Goal: Task Accomplishment & Management: Manage account settings

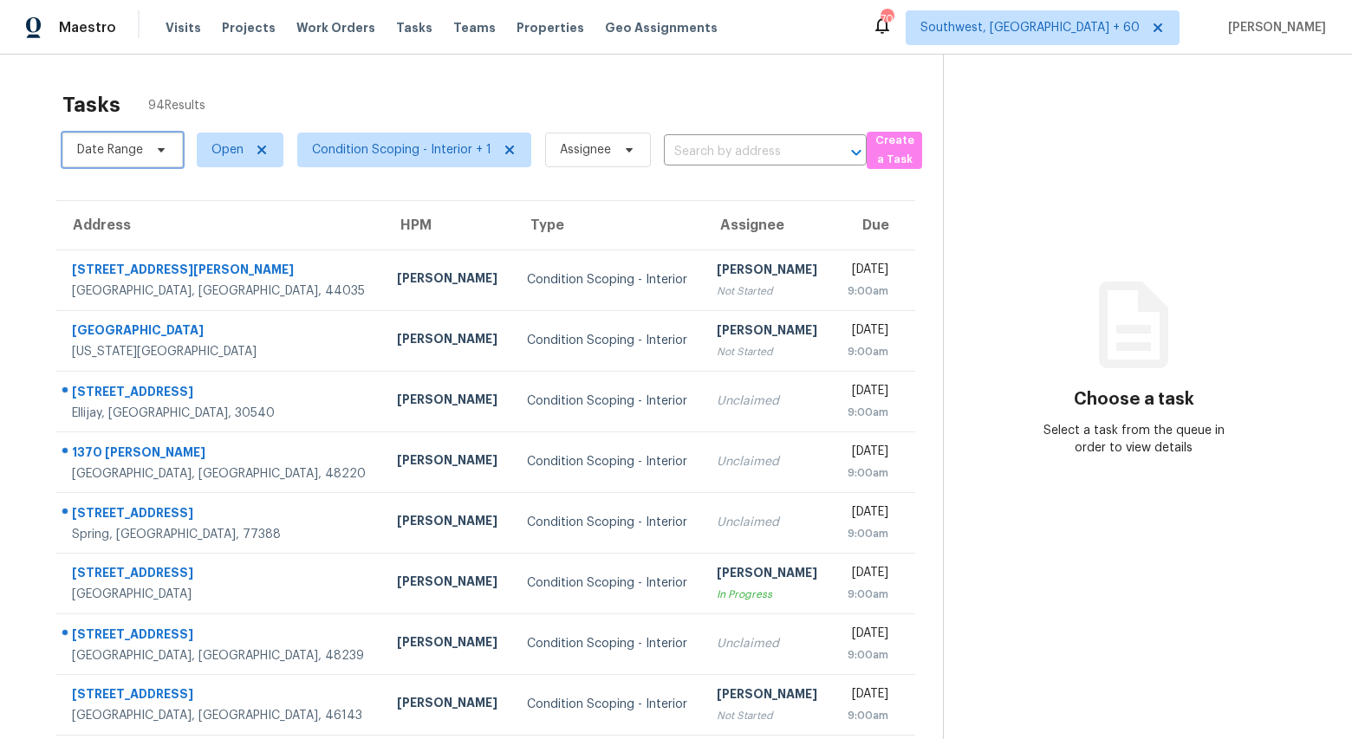
click at [128, 155] on span "Date Range" at bounding box center [110, 149] width 66 height 17
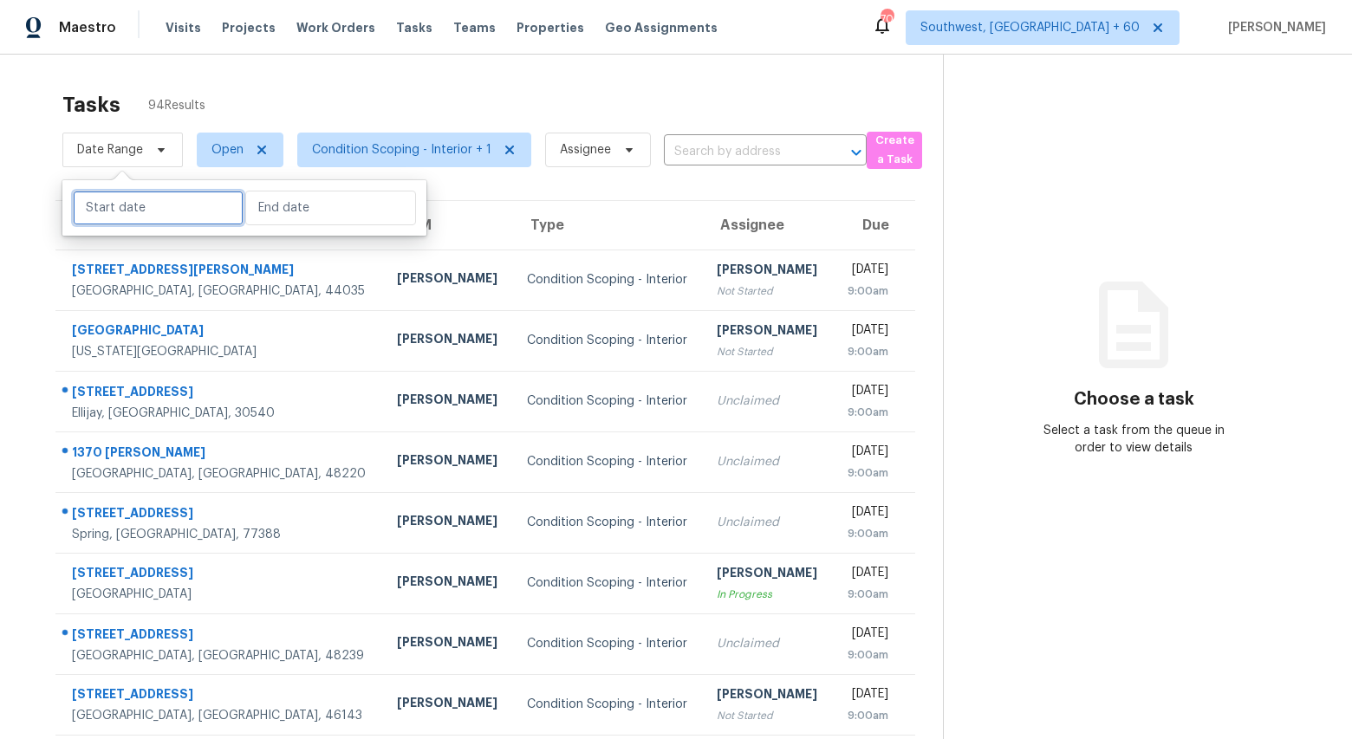
click at [140, 202] on input "text" at bounding box center [158, 208] width 171 height 35
select select "8"
select select "2025"
select select "9"
select select "2025"
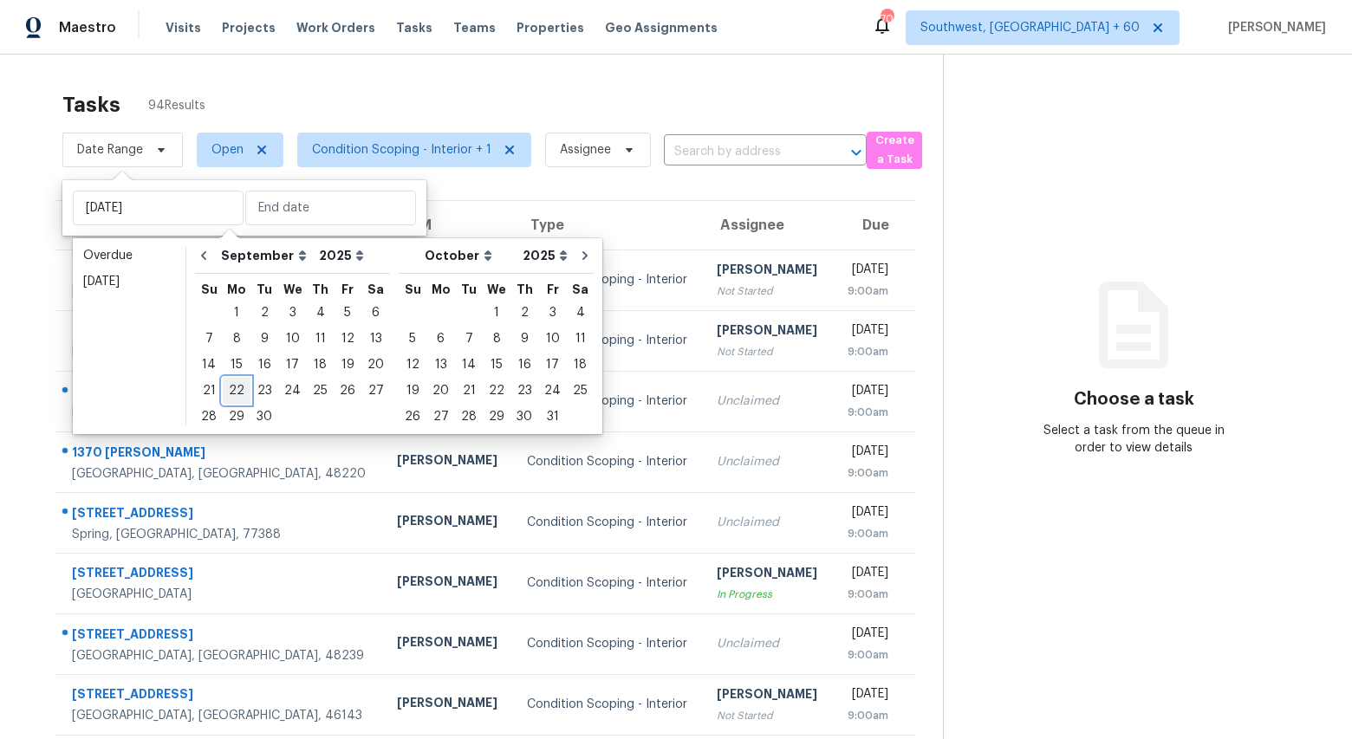
click at [237, 392] on div "22" at bounding box center [237, 391] width 28 height 24
type input "Mon, Sep 22"
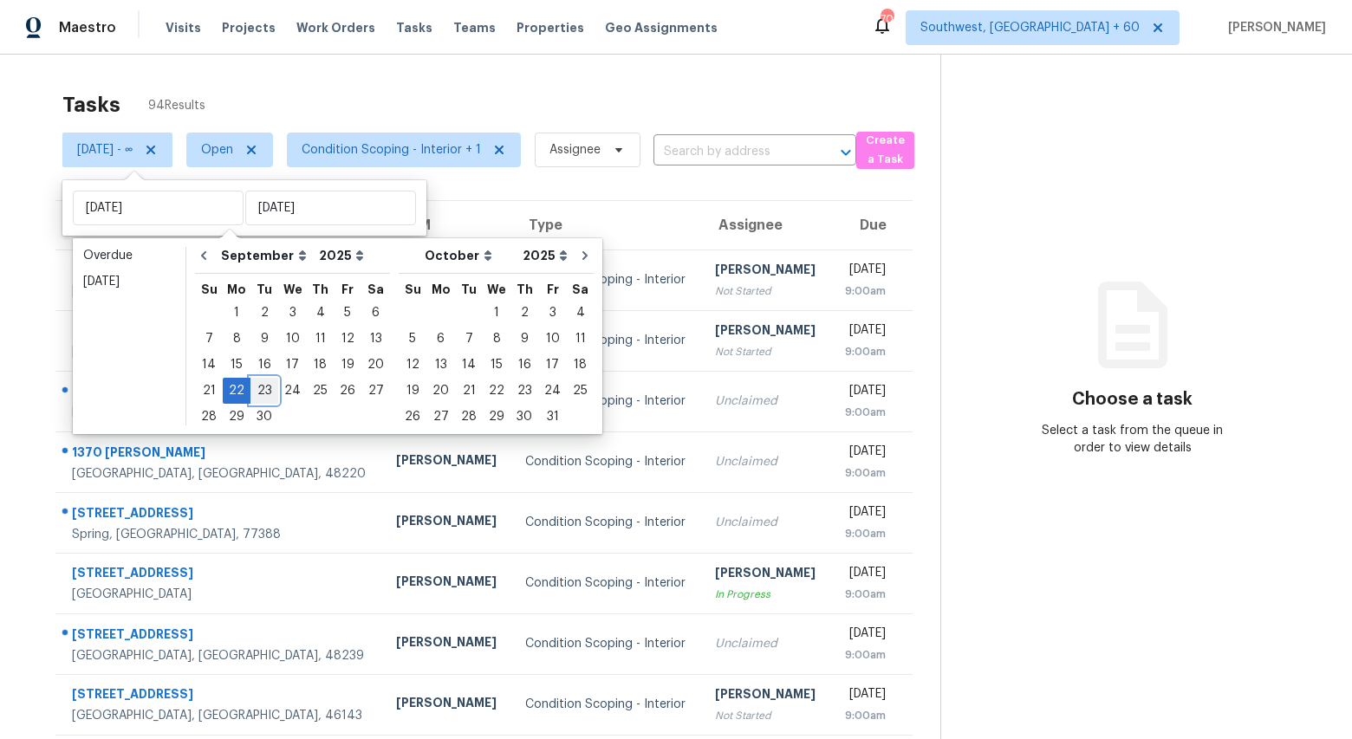
click at [263, 390] on div "23" at bounding box center [264, 391] width 28 height 24
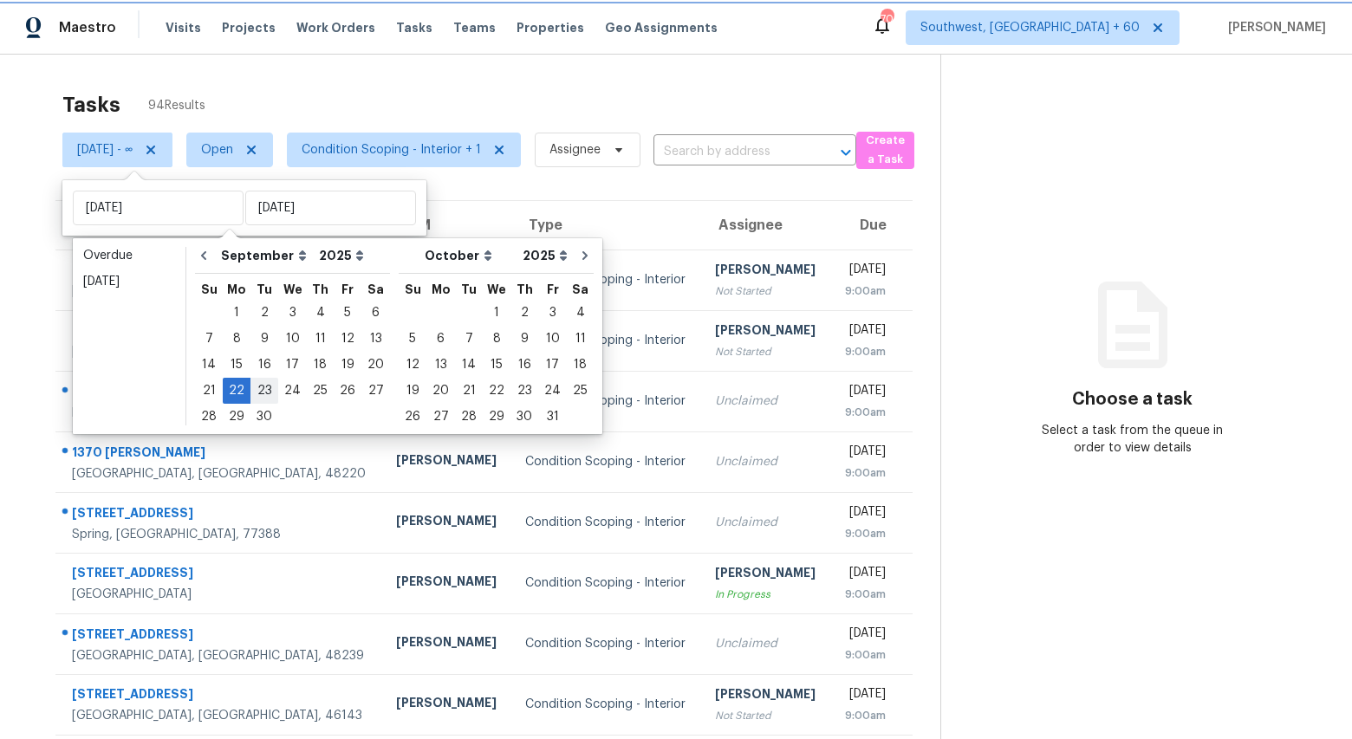
type input "Tue, Sep 23"
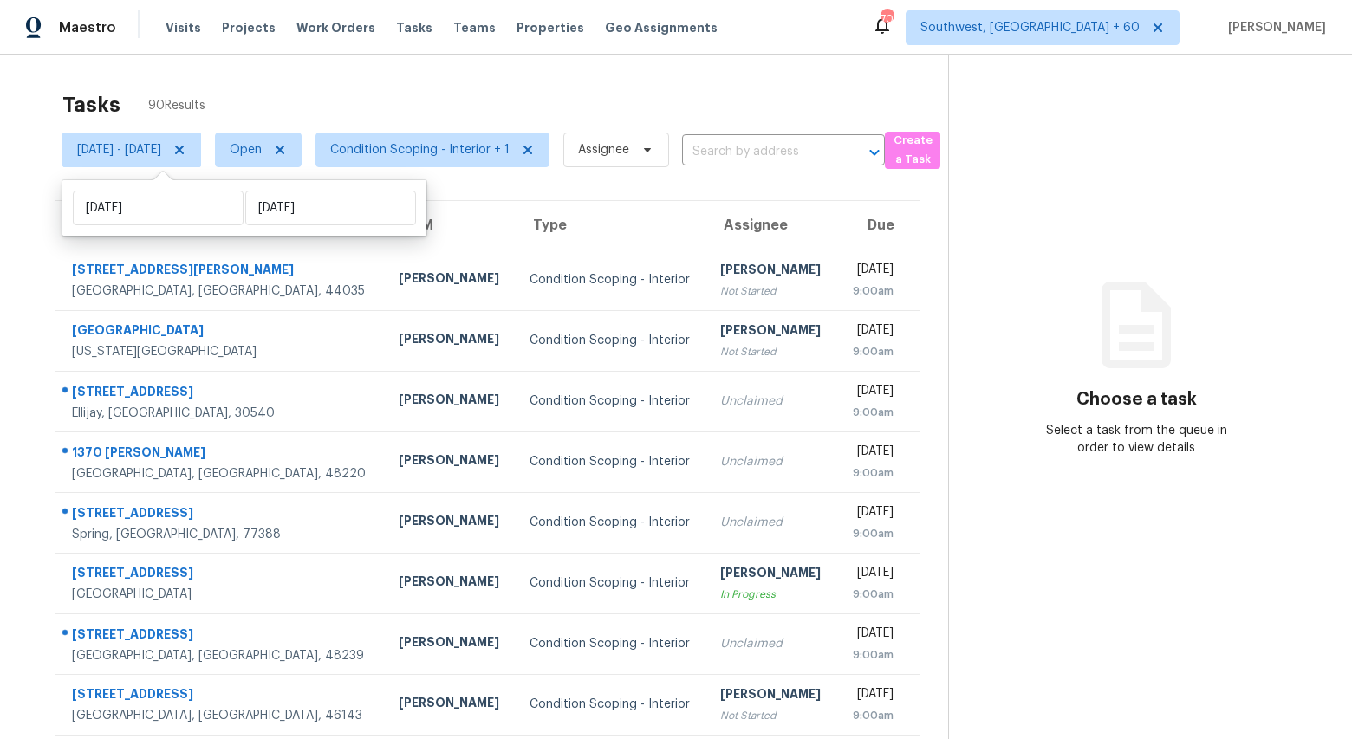
click at [324, 77] on div "Tasks 90 Results Mon, Sep 22 - Tue, Sep 23 Open Condition Scoping - Interior + …" at bounding box center [676, 479] width 1352 height 848
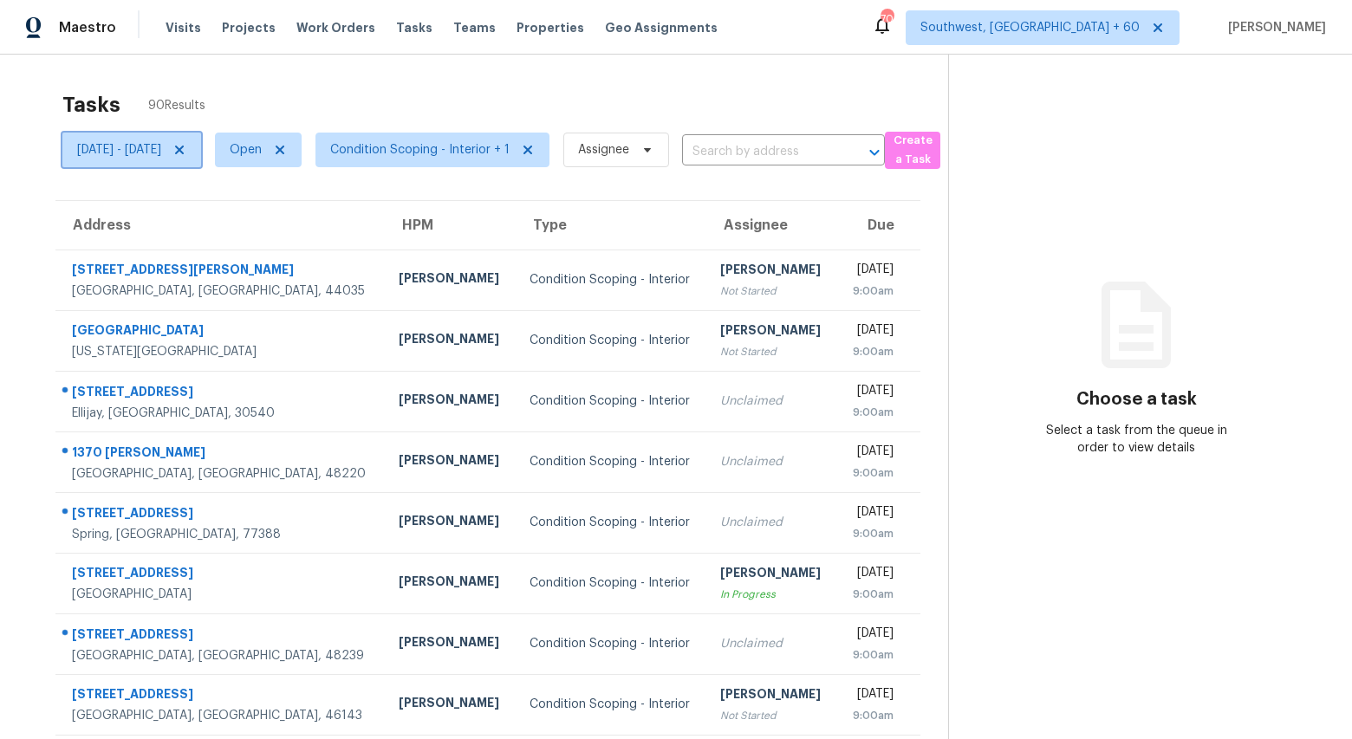
click at [150, 150] on span "Mon, Sep 22 - Tue, Sep 23" at bounding box center [119, 149] width 84 height 17
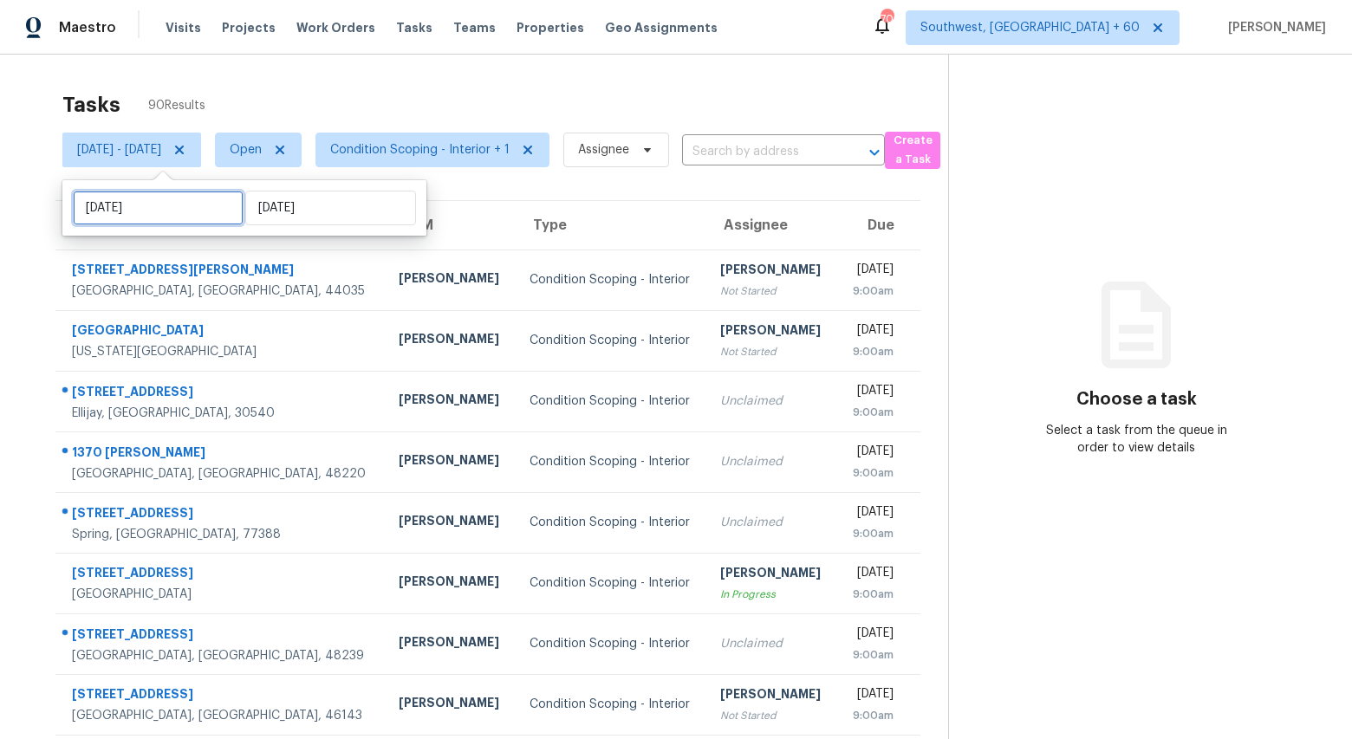
click at [172, 208] on input "Mon, Sep 22" at bounding box center [158, 208] width 171 height 35
select select "8"
select select "2025"
select select "9"
select select "2025"
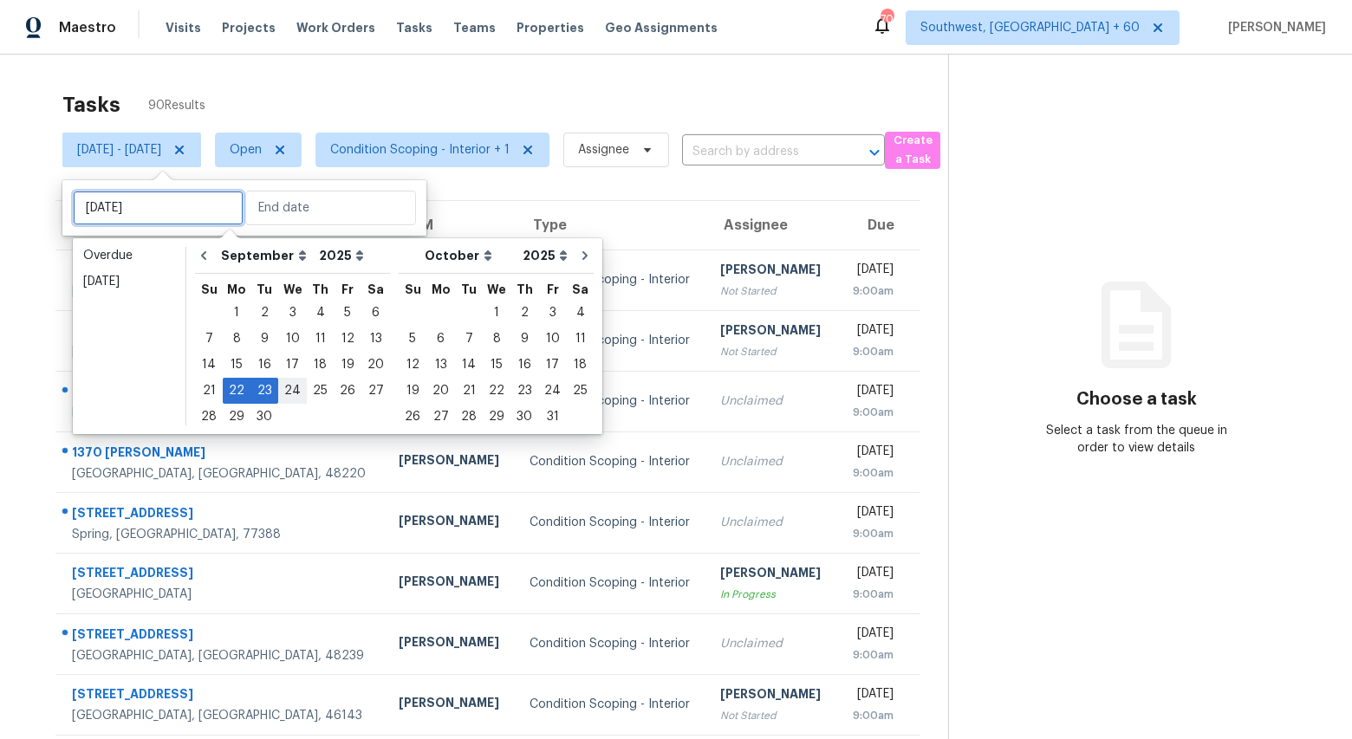
type input "Wed, Sep 24"
click at [285, 391] on div "24" at bounding box center [292, 391] width 29 height 24
type input "Wed, Sep 24"
type input "[DATE]"
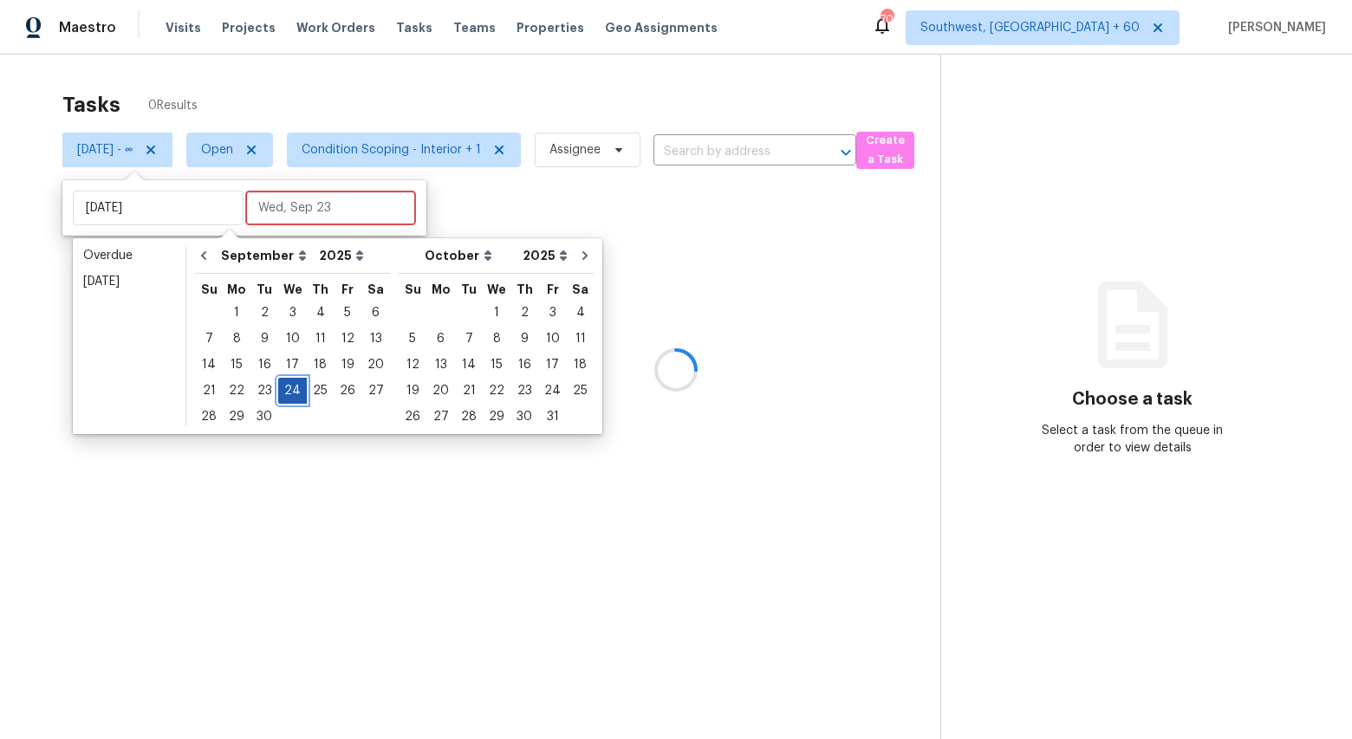
click at [285, 391] on div "24" at bounding box center [292, 391] width 29 height 24
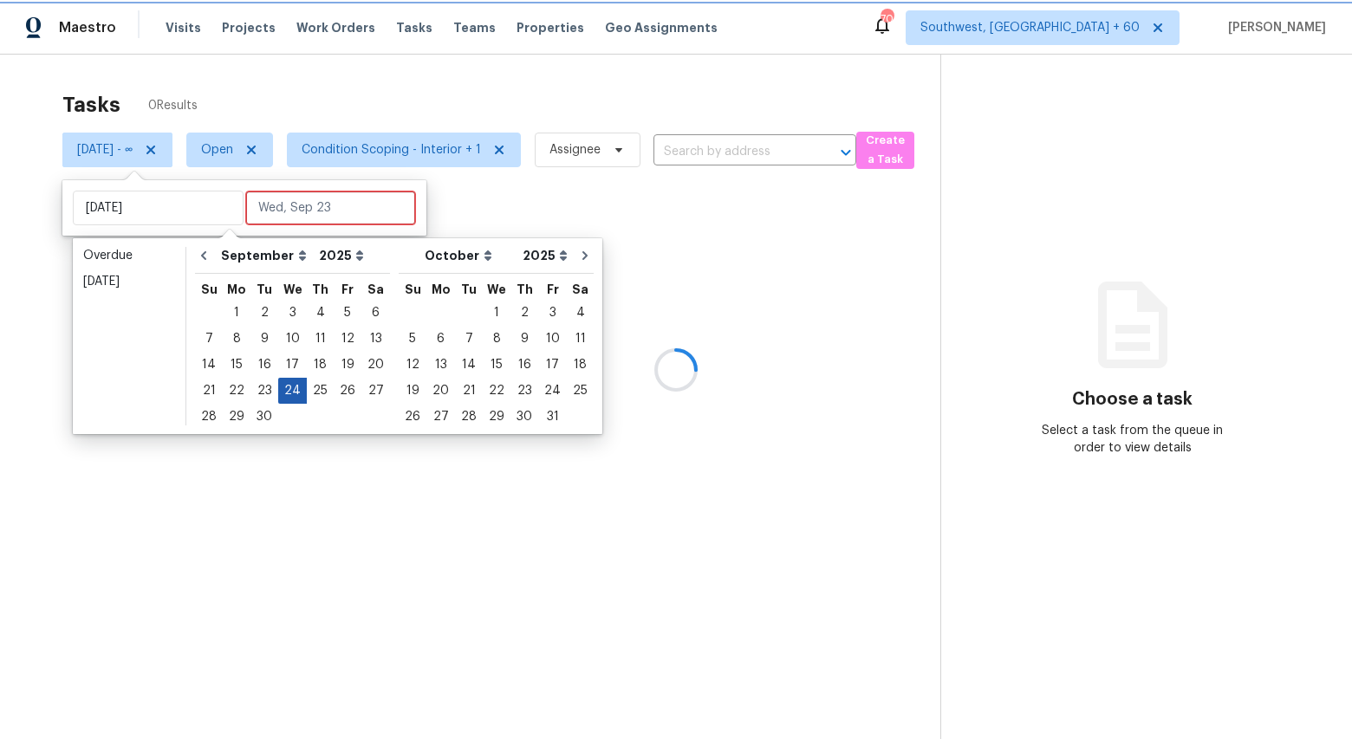
type input "Wed, Sep 24"
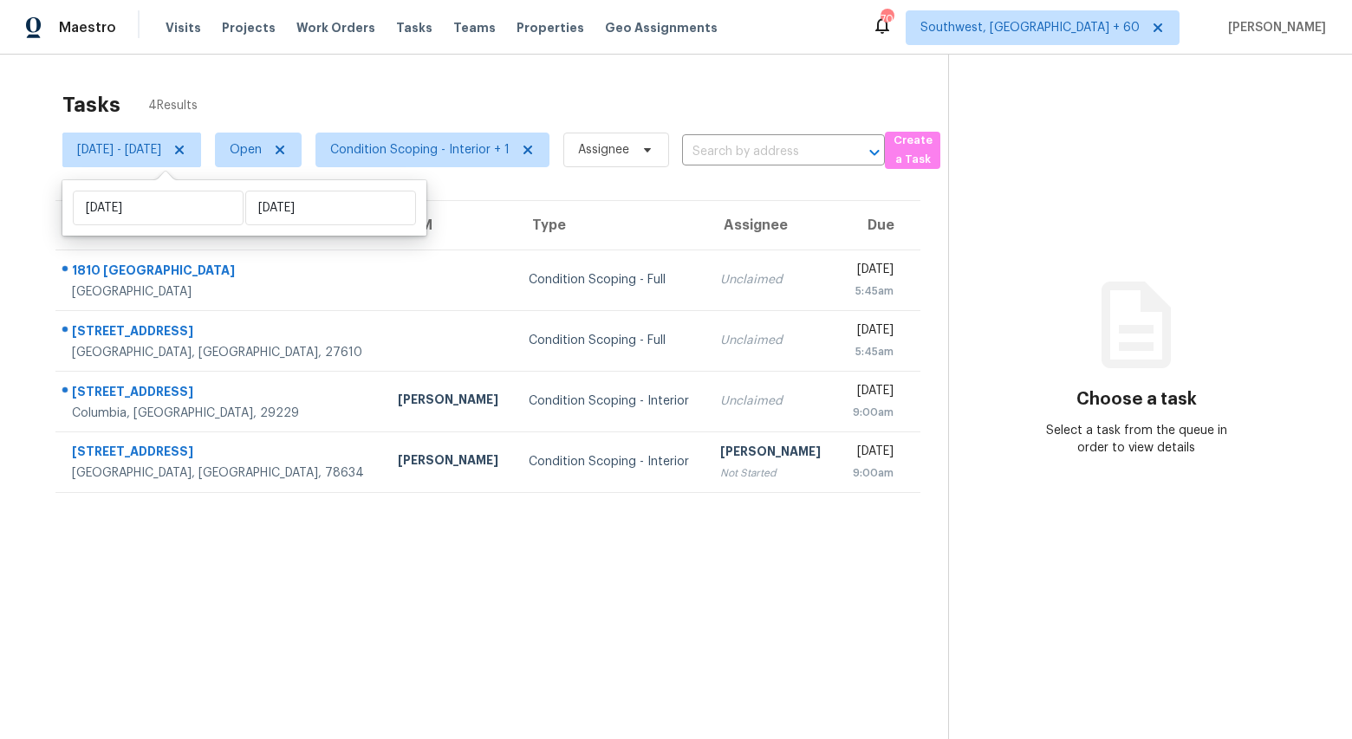
click at [232, 90] on div "Tasks 4 Results" at bounding box center [505, 104] width 886 height 45
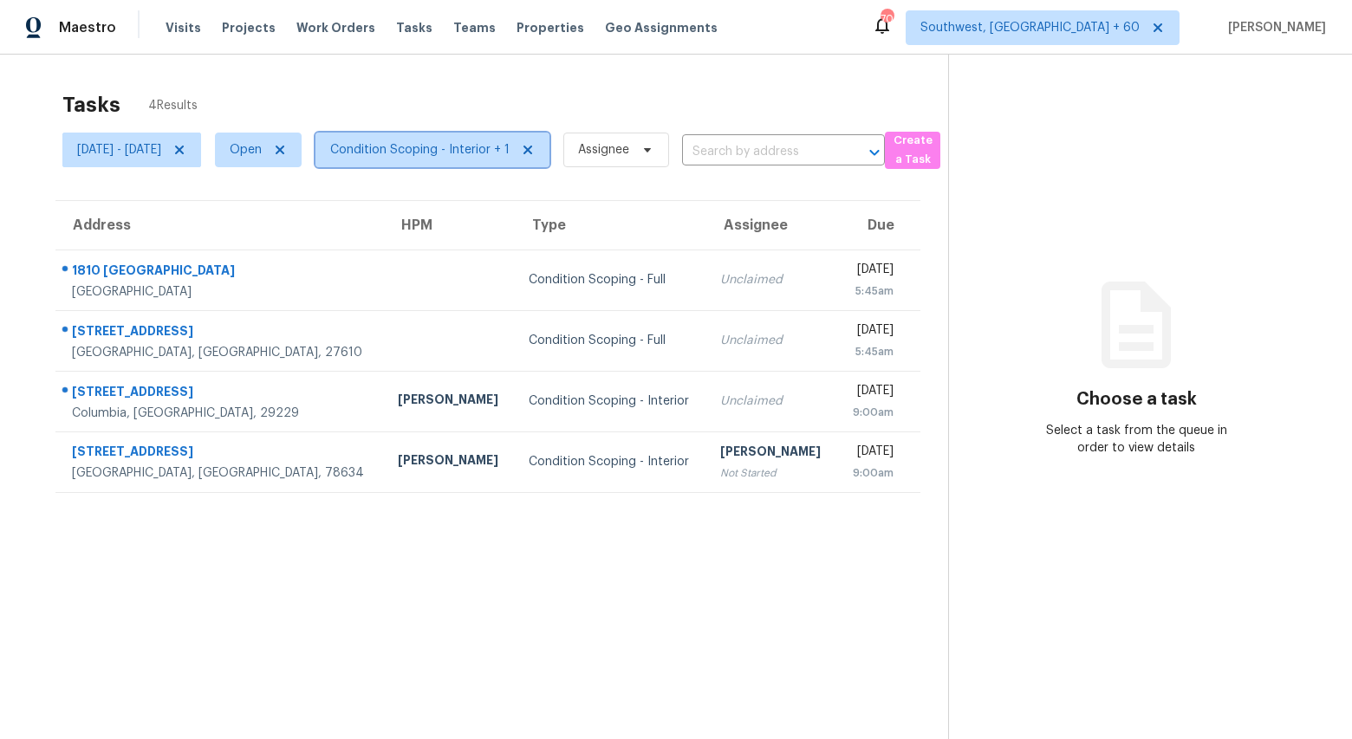
click at [527, 137] on span "Condition Scoping - Interior + 1" at bounding box center [432, 150] width 234 height 35
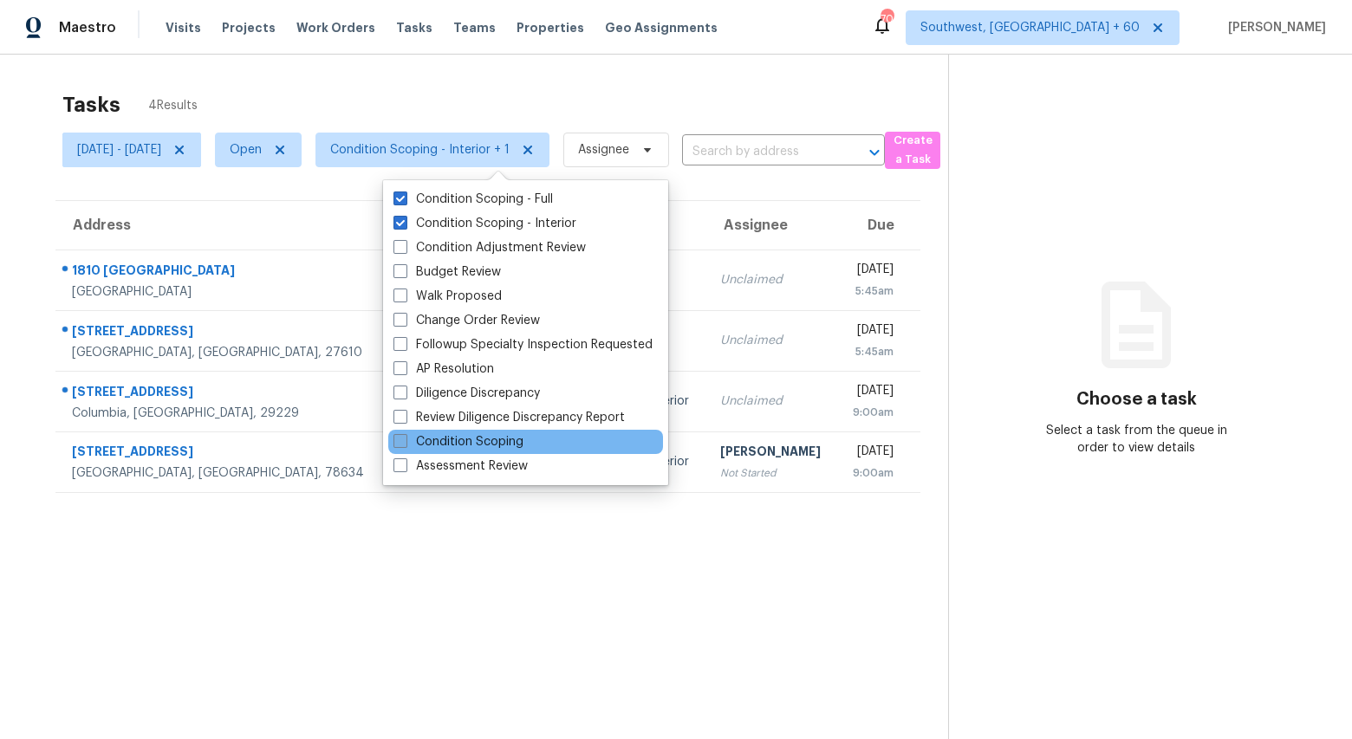
click at [472, 438] on label "Condition Scoping" at bounding box center [458, 441] width 130 height 17
click at [405, 438] on input "Condition Scoping" at bounding box center [398, 438] width 11 height 11
checkbox input "true"
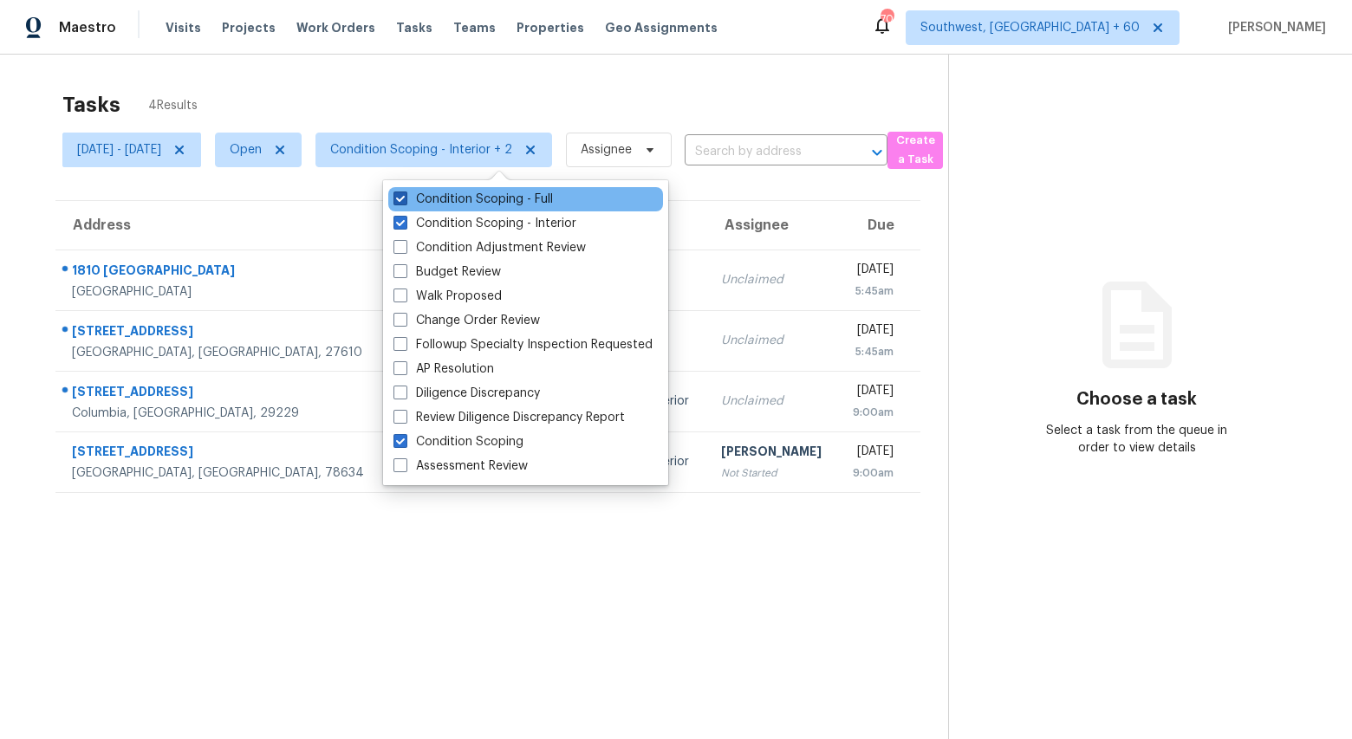
click at [426, 204] on label "Condition Scoping - Full" at bounding box center [472, 199] width 159 height 17
click at [405, 202] on input "Condition Scoping - Full" at bounding box center [398, 196] width 11 height 11
checkbox input "false"
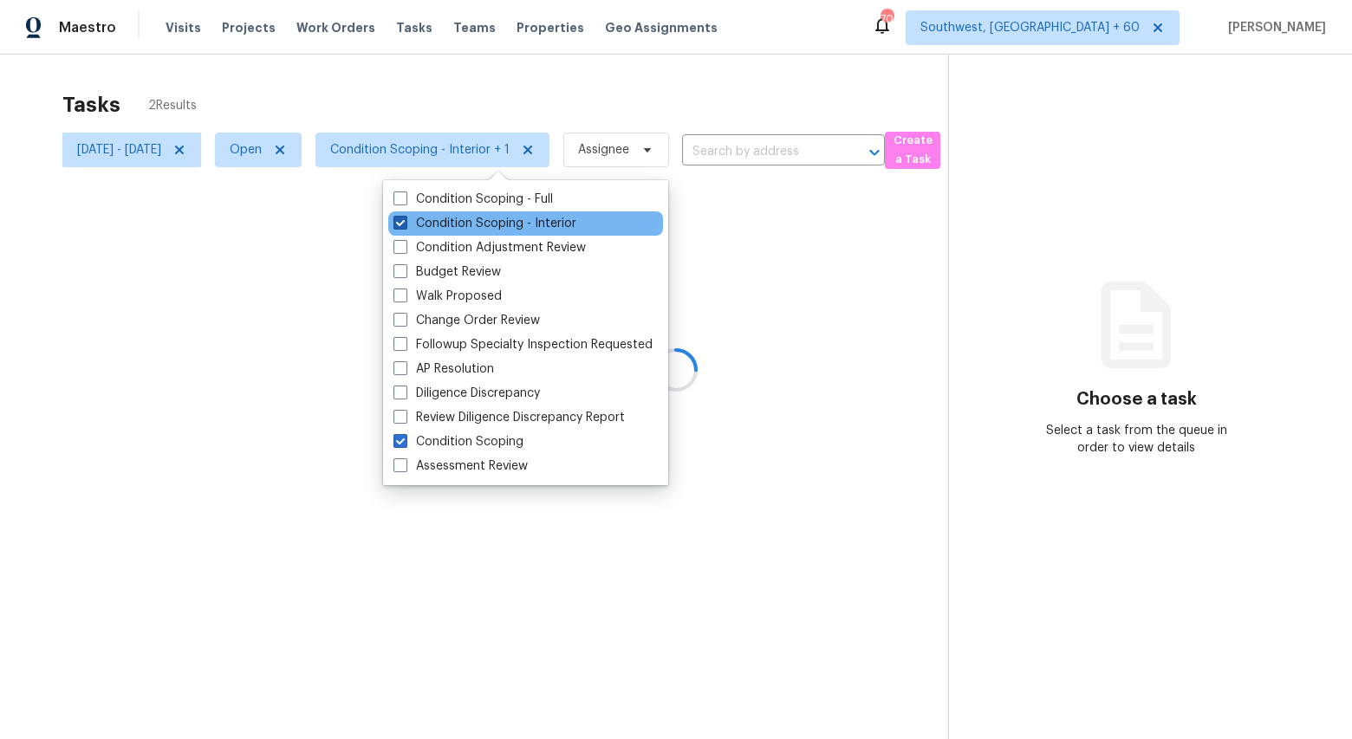
click at [426, 221] on label "Condition Scoping - Interior" at bounding box center [484, 223] width 183 height 17
click at [405, 221] on input "Condition Scoping - Interior" at bounding box center [398, 220] width 11 height 11
checkbox input "false"
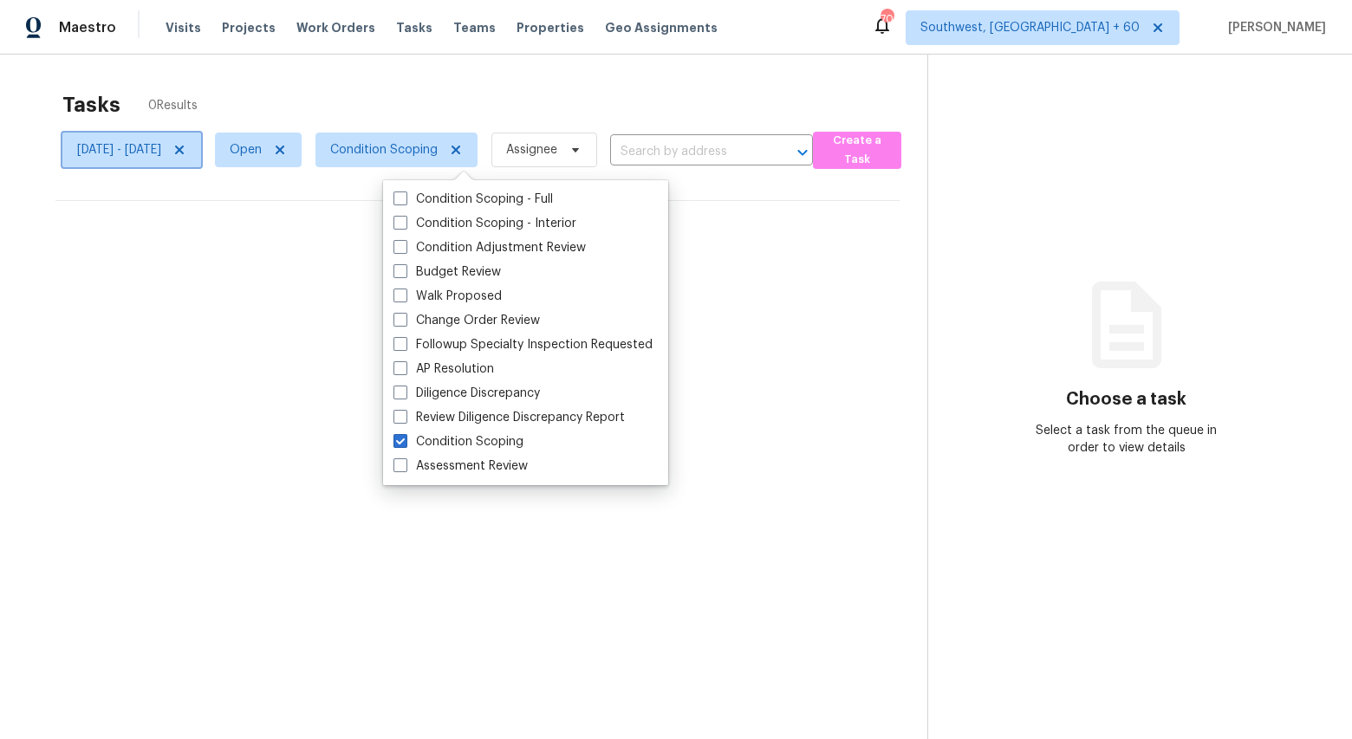
click at [184, 147] on icon at bounding box center [179, 150] width 9 height 9
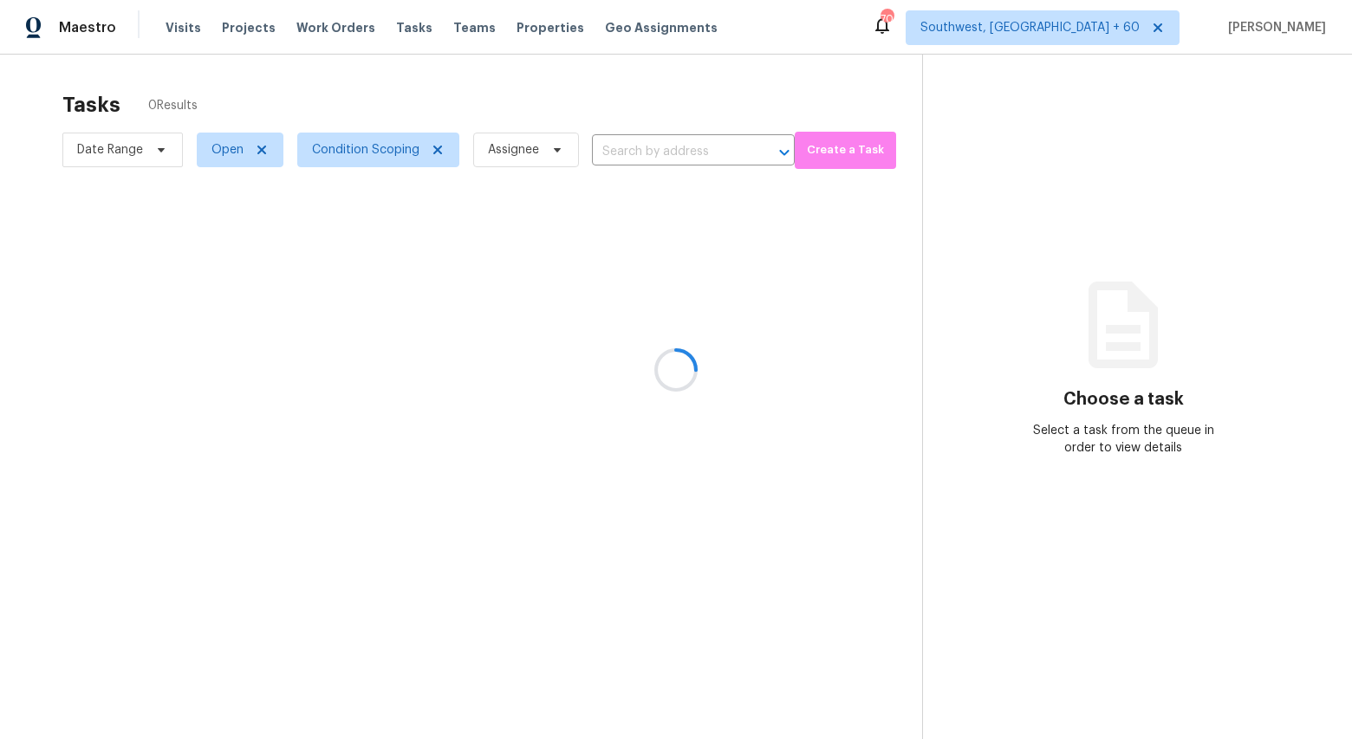
click at [301, 97] on div at bounding box center [676, 369] width 1352 height 739
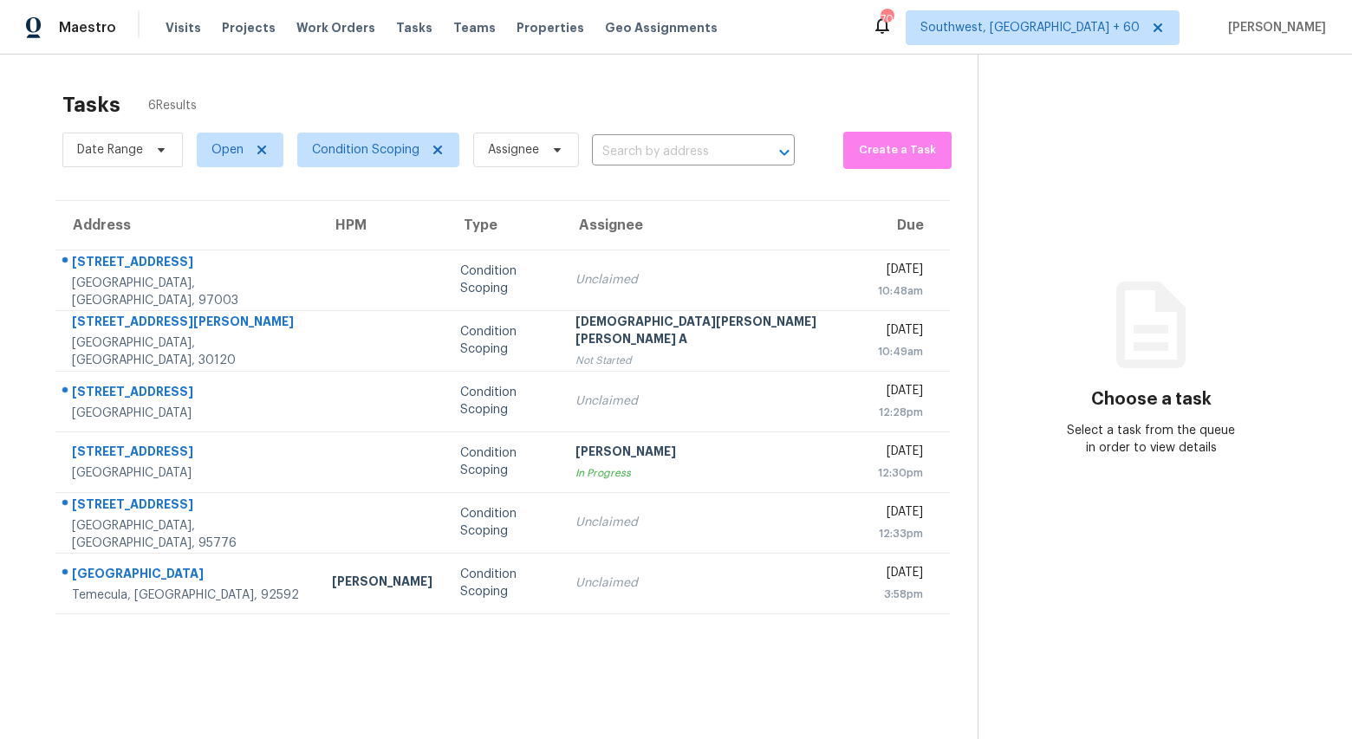
click at [642, 84] on div "Tasks 6 Results" at bounding box center [519, 104] width 915 height 45
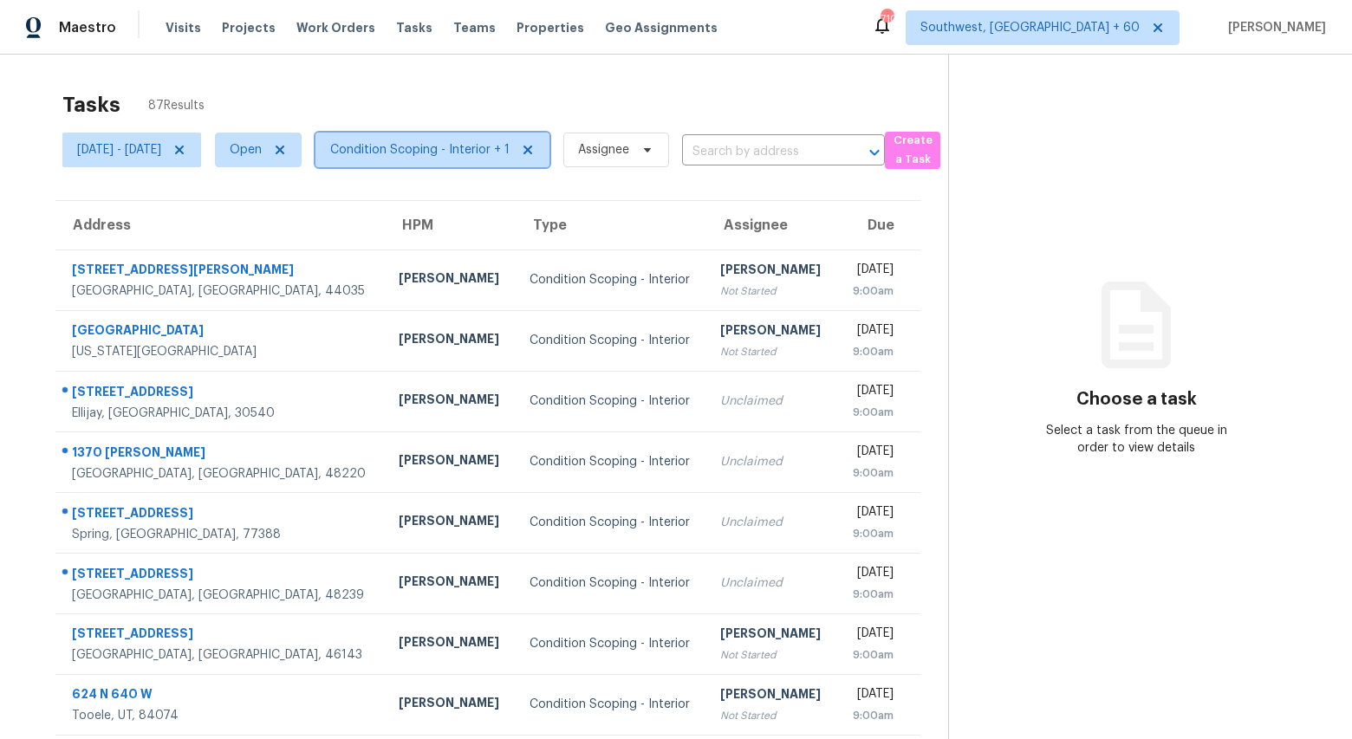
click at [497, 152] on span "Condition Scoping - Interior + 1" at bounding box center [419, 149] width 179 height 17
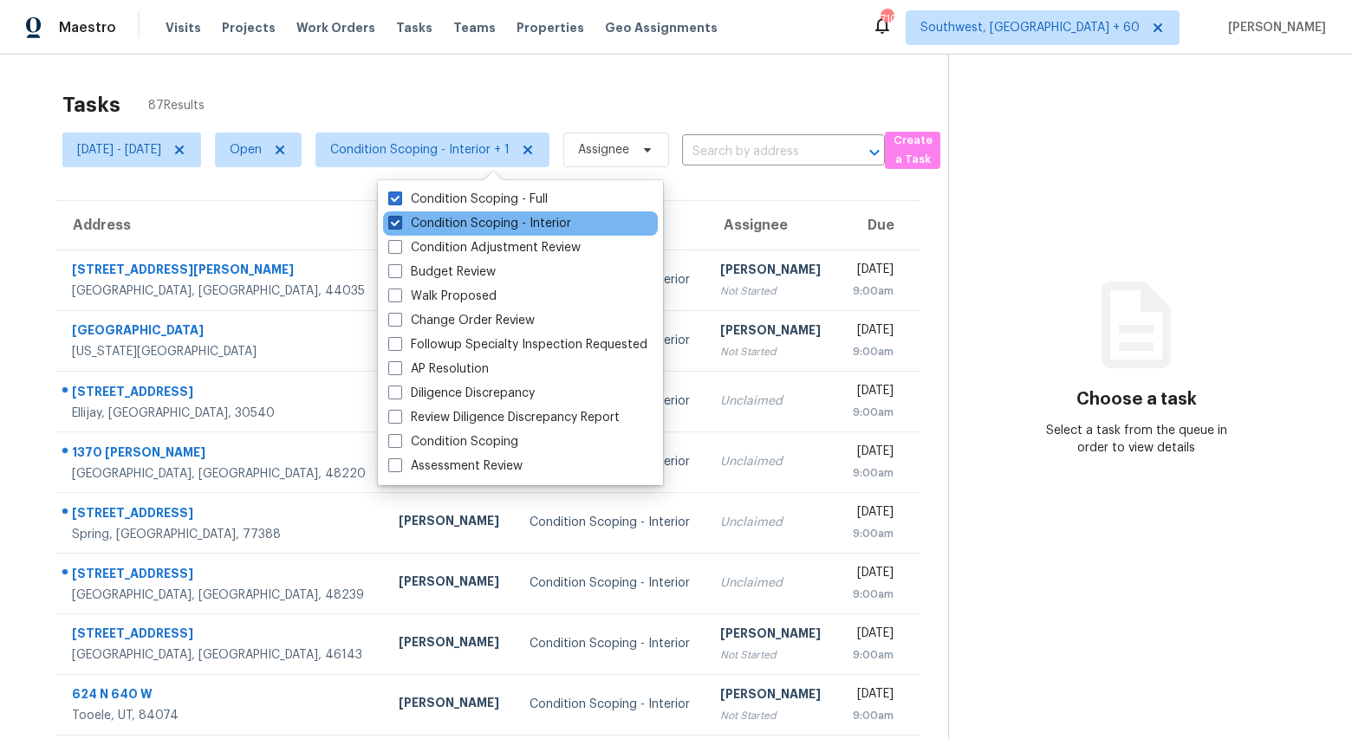
click at [469, 224] on label "Condition Scoping - Interior" at bounding box center [479, 223] width 183 height 17
click at [399, 224] on input "Condition Scoping - Interior" at bounding box center [393, 220] width 11 height 11
checkbox input "false"
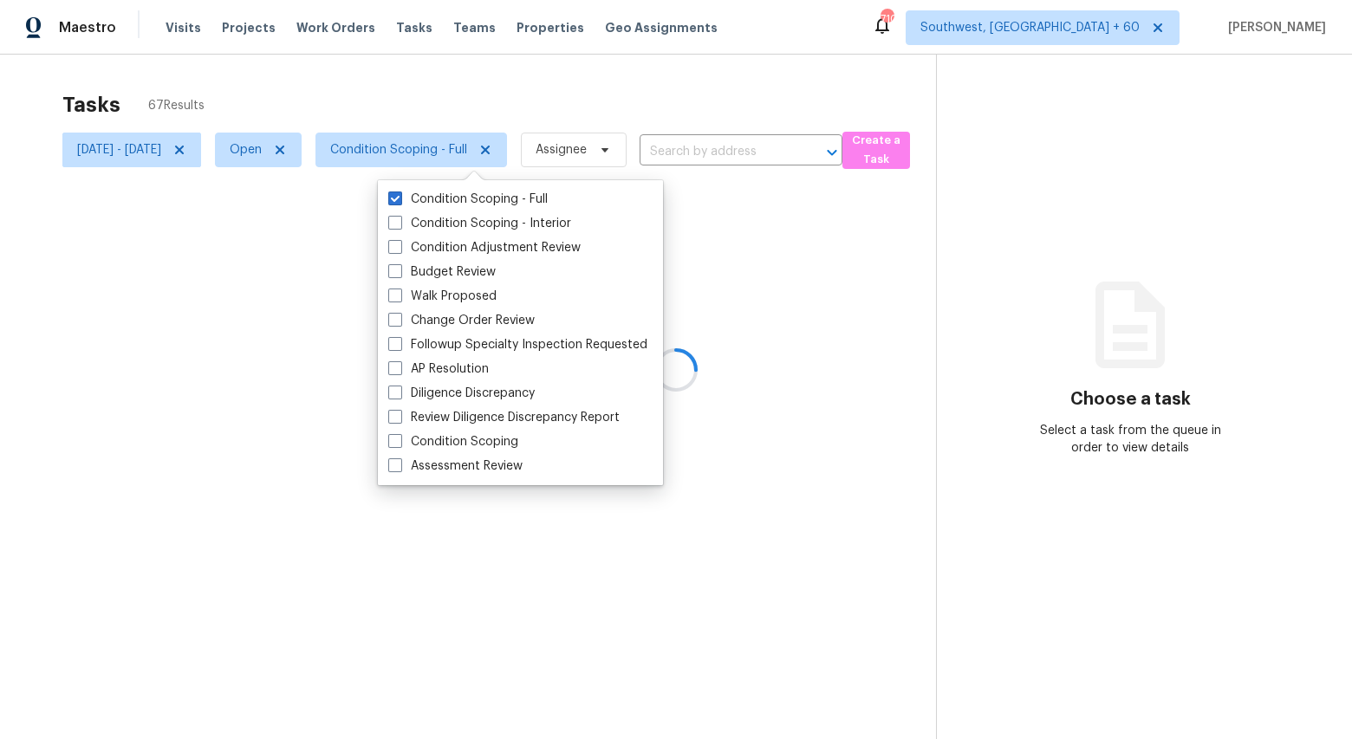
click at [353, 97] on div at bounding box center [676, 369] width 1352 height 739
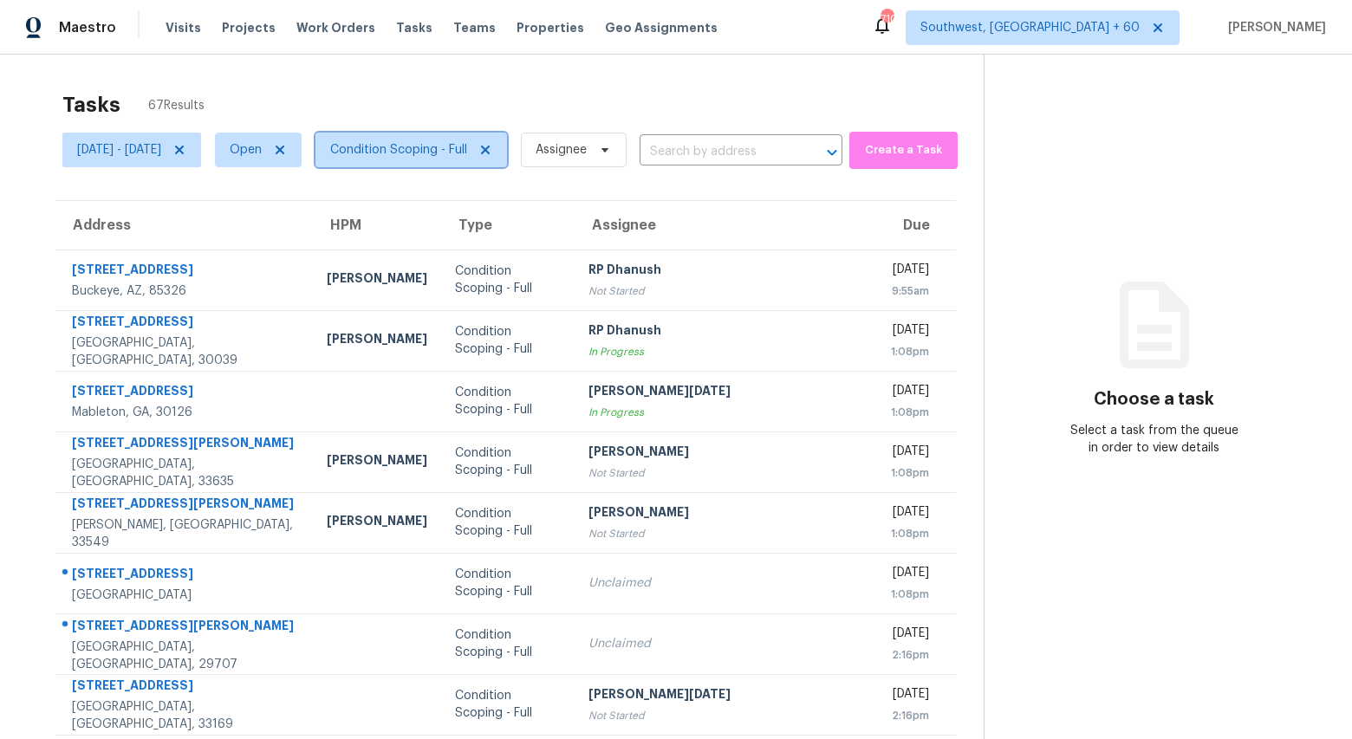
click at [428, 150] on span "Condition Scoping - Full" at bounding box center [398, 149] width 137 height 17
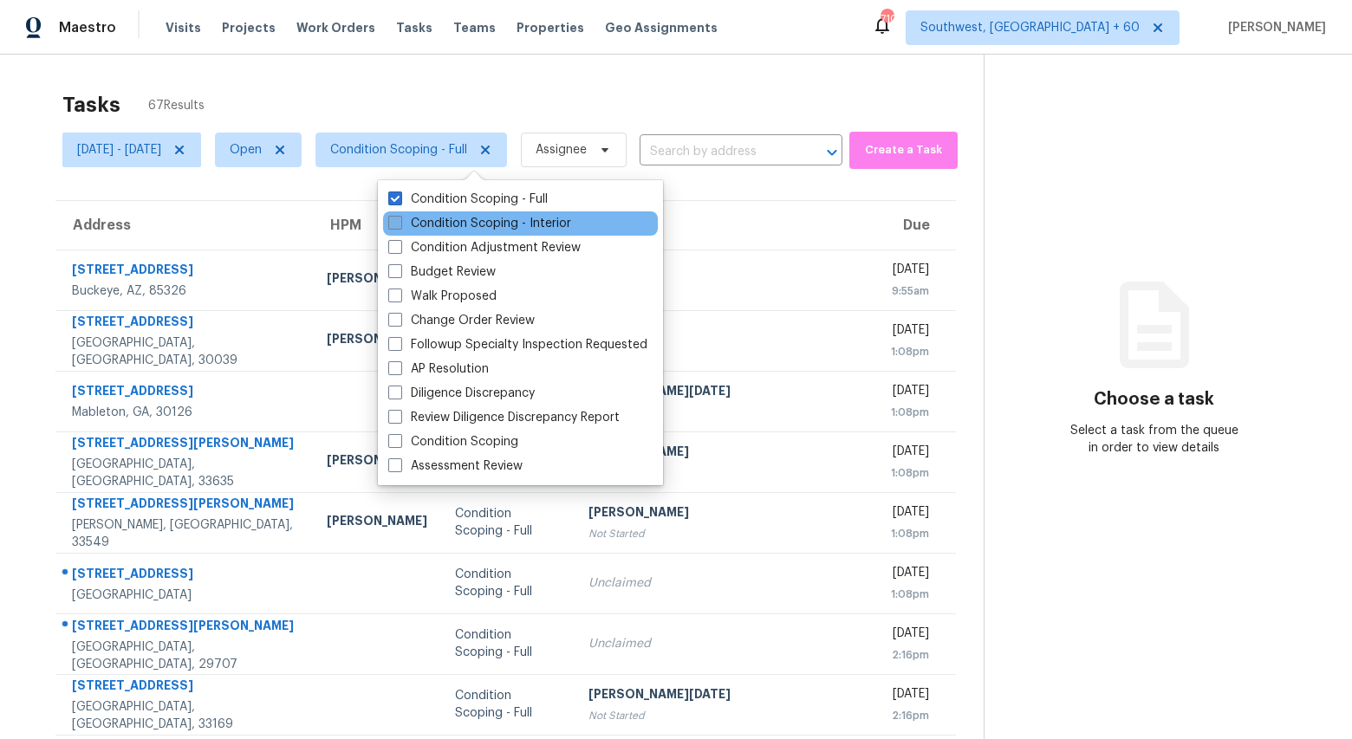
click at [417, 224] on label "Condition Scoping - Interior" at bounding box center [479, 223] width 183 height 17
click at [399, 224] on input "Condition Scoping - Interior" at bounding box center [393, 220] width 11 height 11
checkbox input "true"
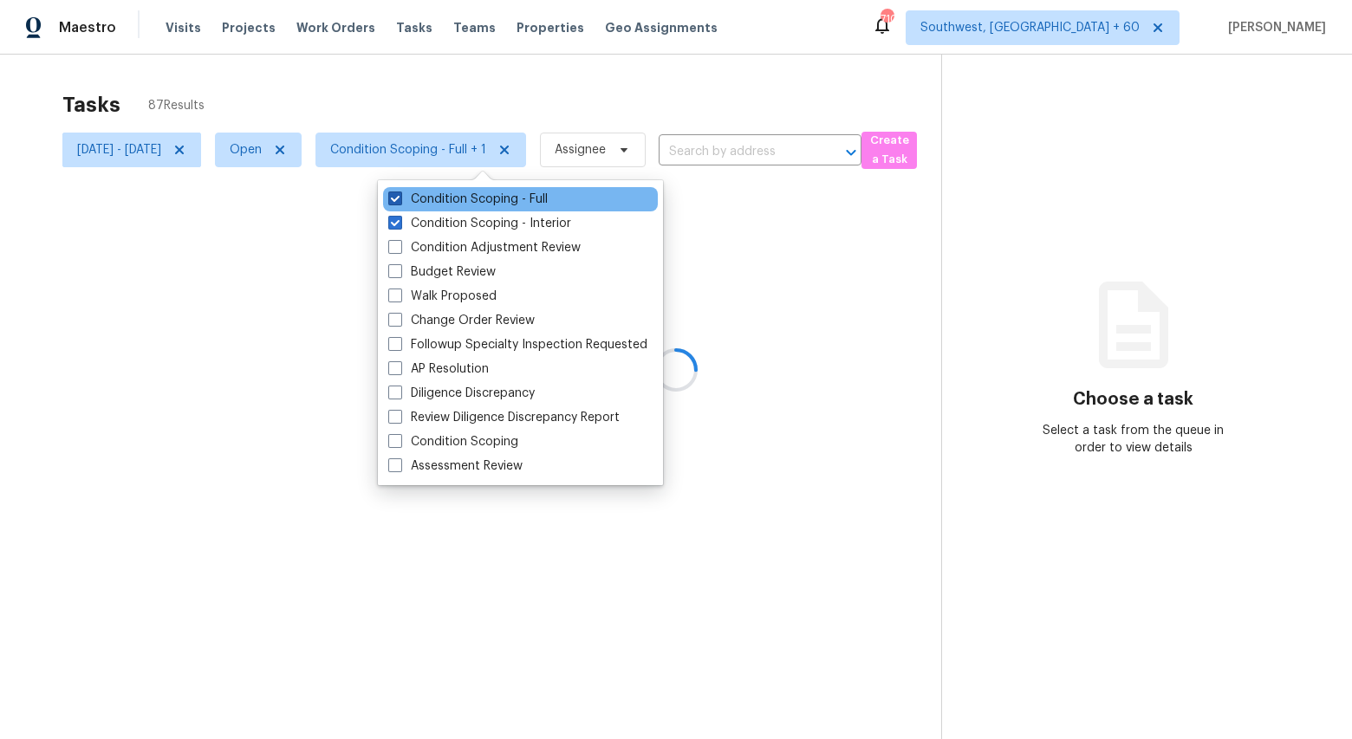
click at [420, 196] on label "Condition Scoping - Full" at bounding box center [467, 199] width 159 height 17
click at [399, 196] on input "Condition Scoping - Full" at bounding box center [393, 196] width 11 height 11
checkbox input "false"
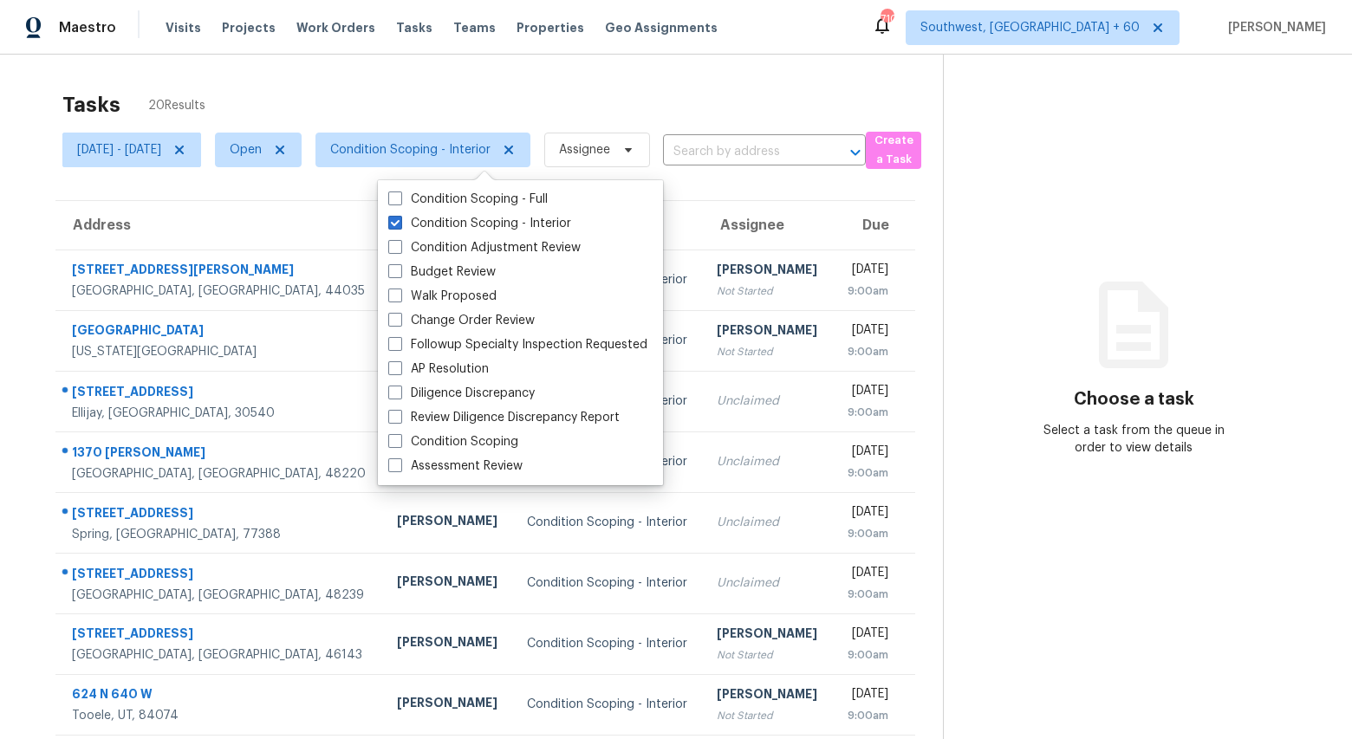
click at [385, 84] on div "Tasks 20 Results" at bounding box center [502, 104] width 880 height 45
